Goal: Complete application form

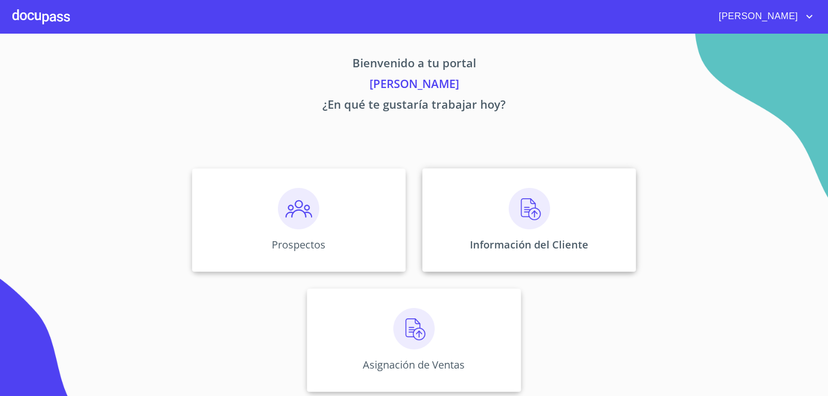
click at [572, 211] on div "Información del Cliente" at bounding box center [529, 220] width 214 height 104
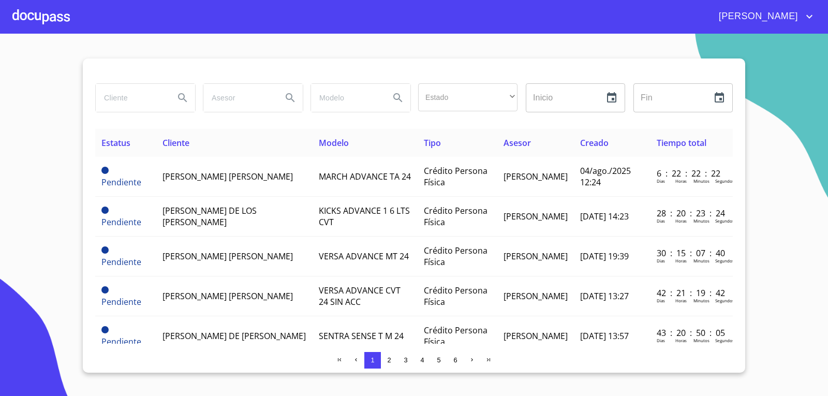
click at [149, 96] on input "search" at bounding box center [131, 98] width 70 height 28
click at [150, 99] on input "[PERSON_NAME]" at bounding box center [131, 98] width 70 height 28
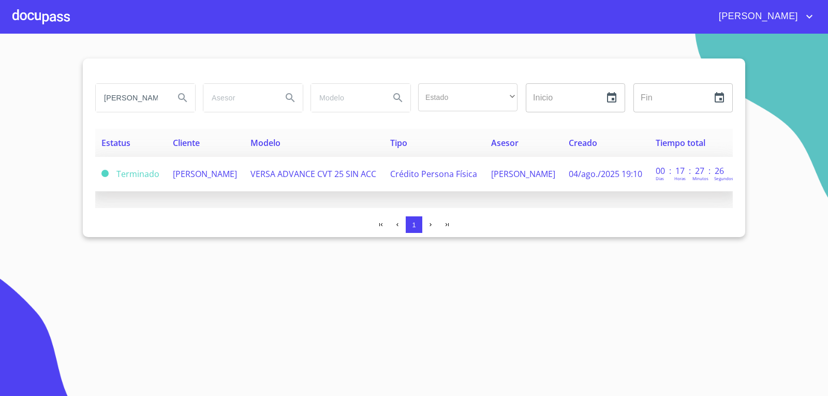
type input "[PERSON_NAME]"
click at [232, 170] on span "[PERSON_NAME]" at bounding box center [205, 173] width 64 height 11
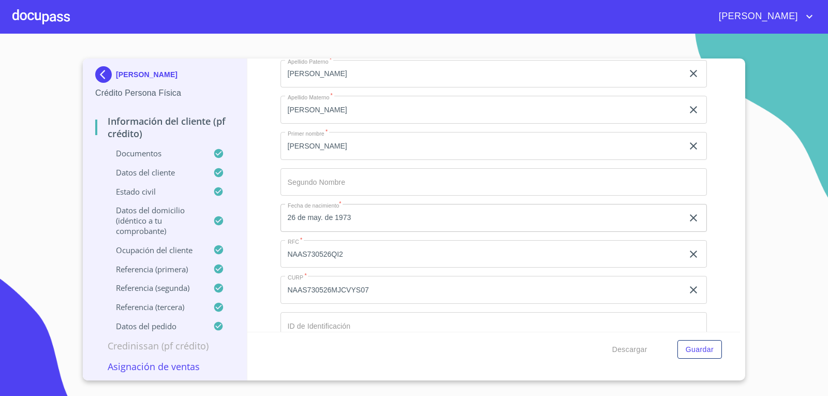
scroll to position [3416, 0]
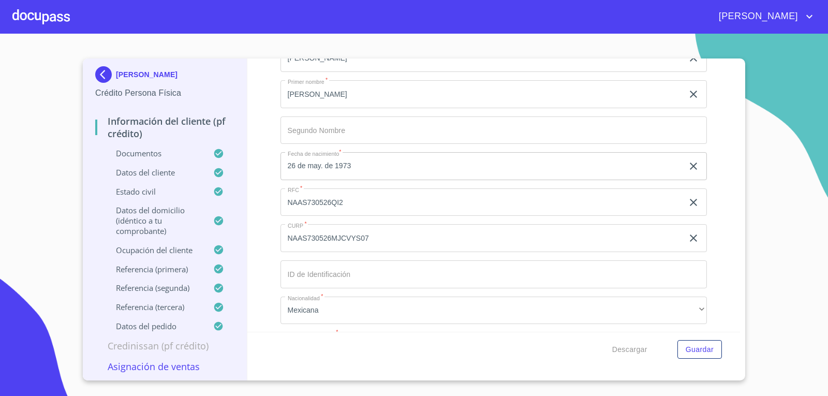
click at [362, 36] on input "NAAS730526QI2" at bounding box center [482, 22] width 403 height 28
click at [362, 208] on input "NAAS730526QI2" at bounding box center [482, 202] width 403 height 28
click at [401, 36] on input "NAAS730526MJCVYS07" at bounding box center [482, 22] width 403 height 28
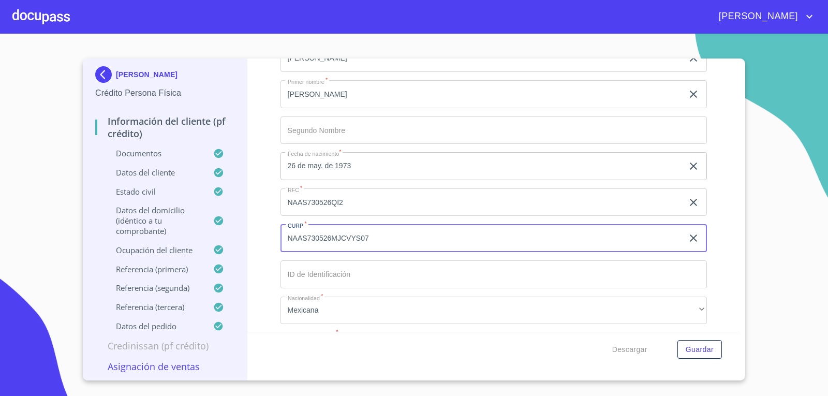
click at [401, 233] on input "NAAS730526MJCVYS07" at bounding box center [482, 238] width 403 height 28
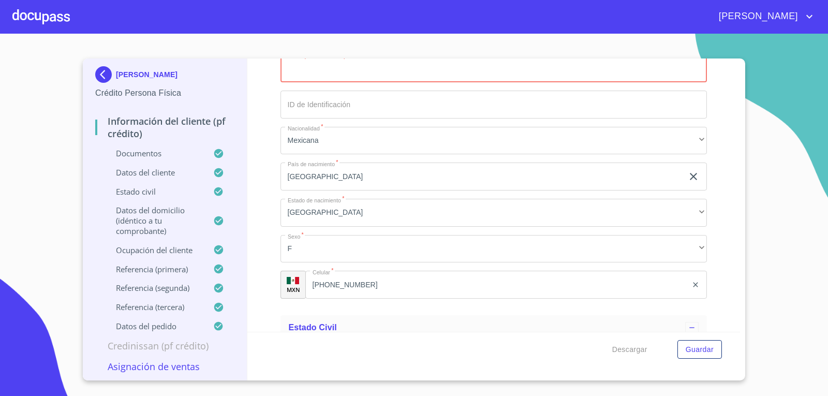
scroll to position [3741, 0]
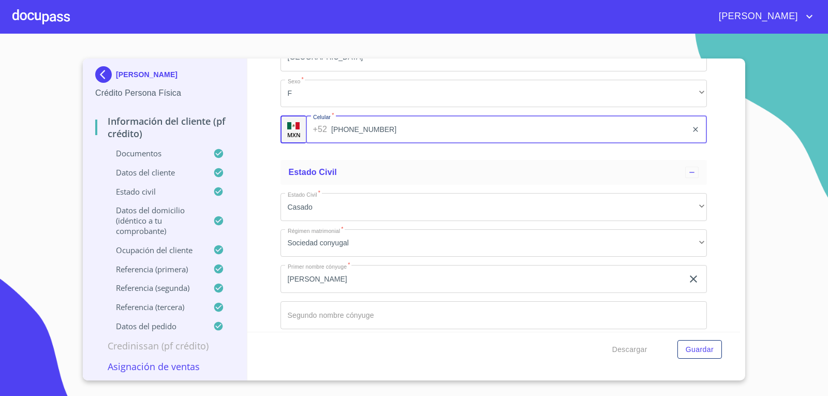
drag, startPoint x: 399, startPoint y: 125, endPoint x: 38, endPoint y: 113, distance: 360.4
click at [78, 131] on section "[PERSON_NAME] Crédito Persona Física Información del cliente (PF crédito) Docum…" at bounding box center [414, 215] width 828 height 362
click at [264, 132] on div "Información del cliente (PF crédito) Documentos Documento de identificación.   …" at bounding box center [493, 194] width 493 height 273
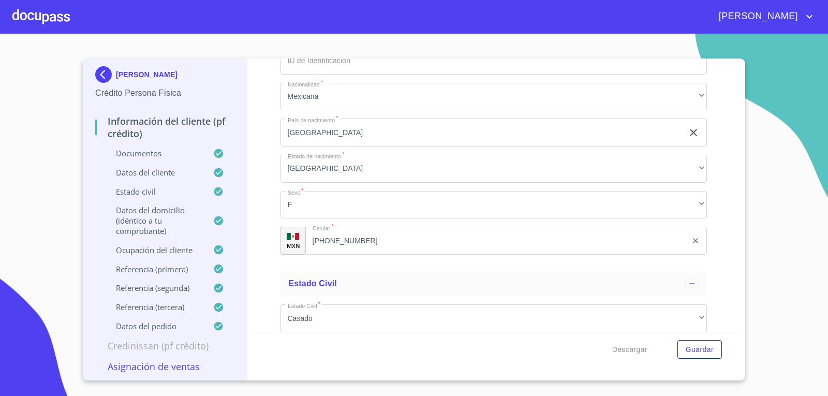
scroll to position [3689, 0]
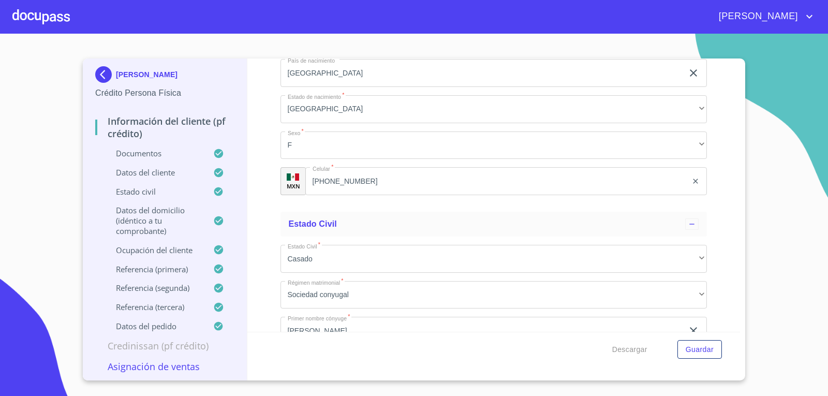
click at [25, 21] on div at bounding box center [40, 16] width 57 height 33
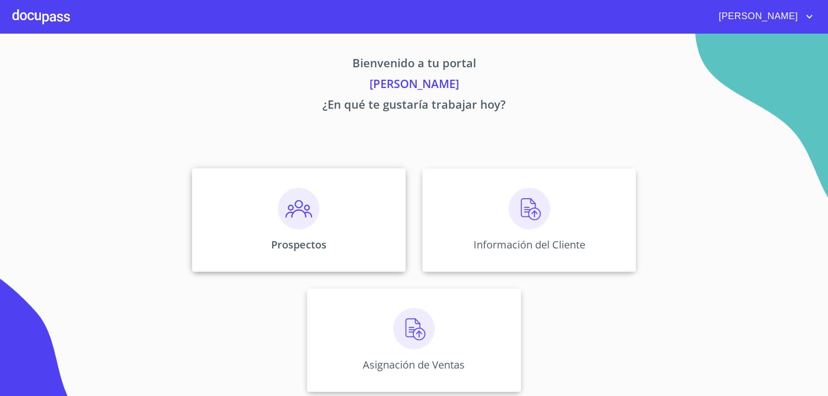
click at [316, 212] on div "Prospectos" at bounding box center [299, 220] width 214 height 104
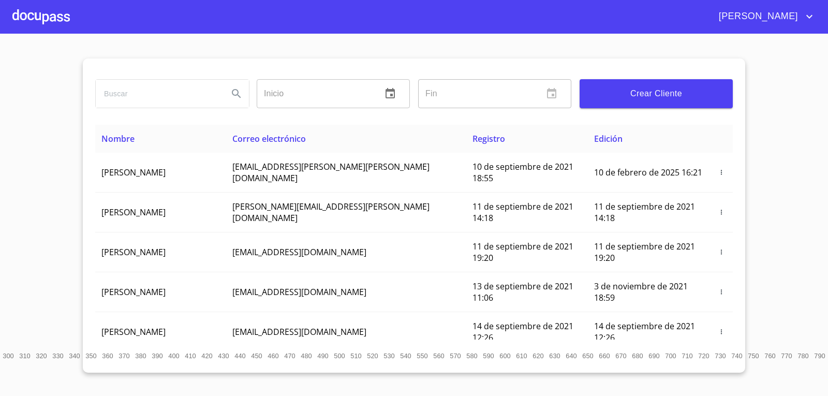
click at [161, 94] on input "search" at bounding box center [158, 94] width 124 height 28
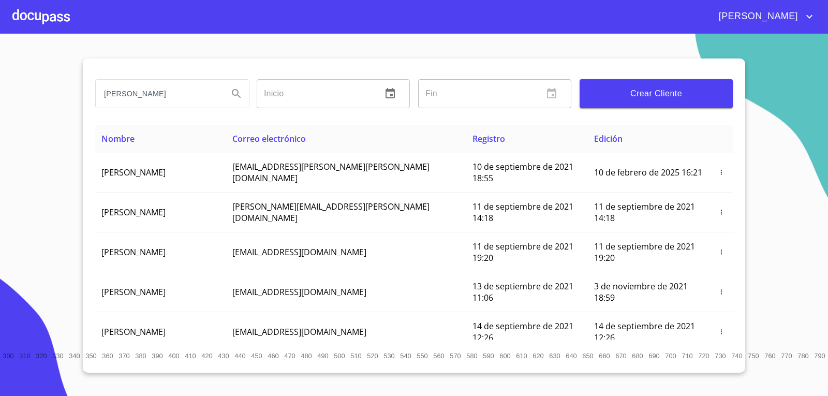
type input "[PERSON_NAME]"
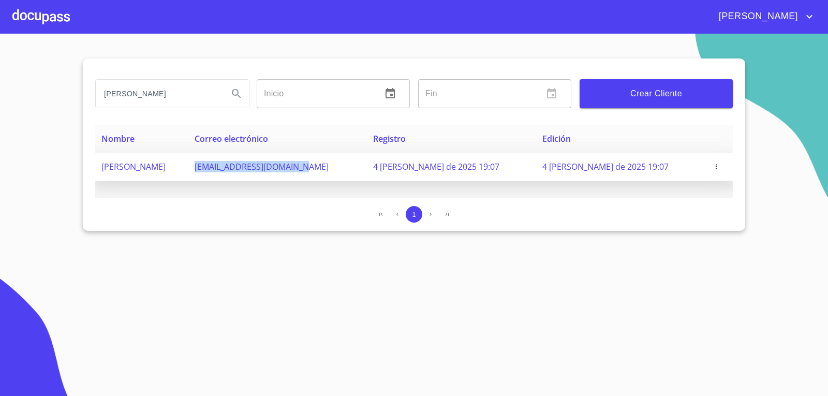
drag, startPoint x: 364, startPoint y: 172, endPoint x: 250, endPoint y: 175, distance: 113.9
click at [250, 175] on td "[EMAIL_ADDRESS][DOMAIN_NAME]" at bounding box center [277, 167] width 179 height 28
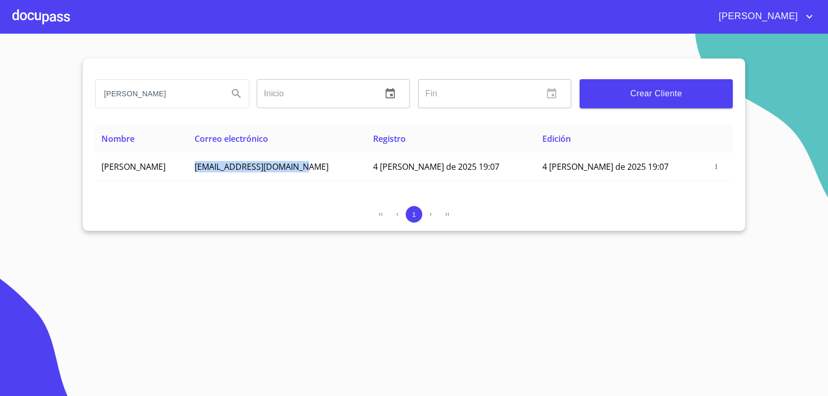
copy span "[EMAIL_ADDRESS][DOMAIN_NAME]"
